Goal: Task Accomplishment & Management: Complete application form

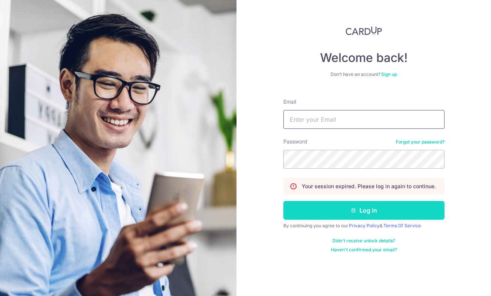
type input "[EMAIL_ADDRESS][DOMAIN_NAME]"
click at [338, 207] on button "Log in" at bounding box center [364, 210] width 161 height 19
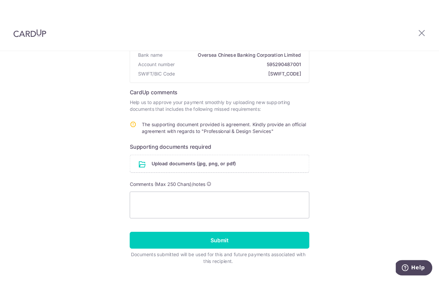
scroll to position [85, 0]
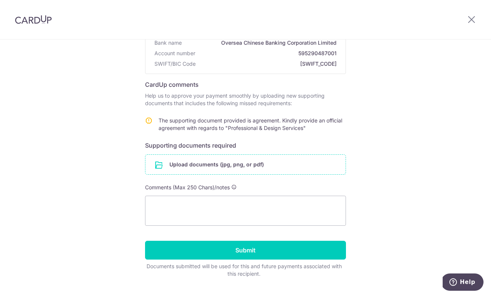
click at [266, 165] on input "file" at bounding box center [246, 165] width 200 height 20
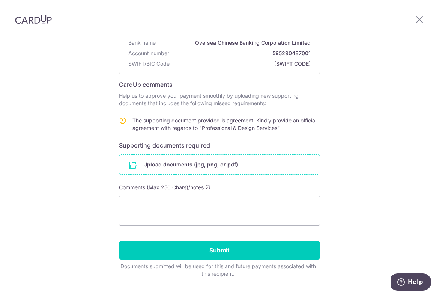
click at [205, 167] on input "file" at bounding box center [219, 165] width 200 height 20
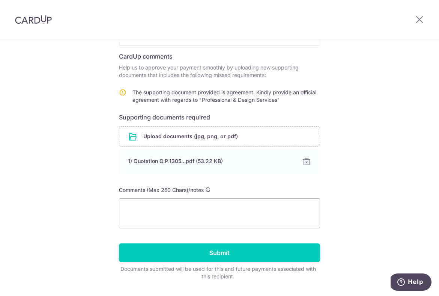
scroll to position [115, 0]
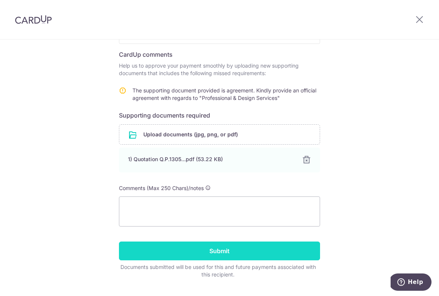
click at [271, 248] on input "Submit" at bounding box center [219, 250] width 201 height 19
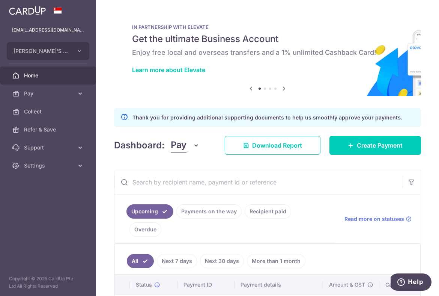
scroll to position [45, 0]
